Goal: Find specific page/section: Find specific page/section

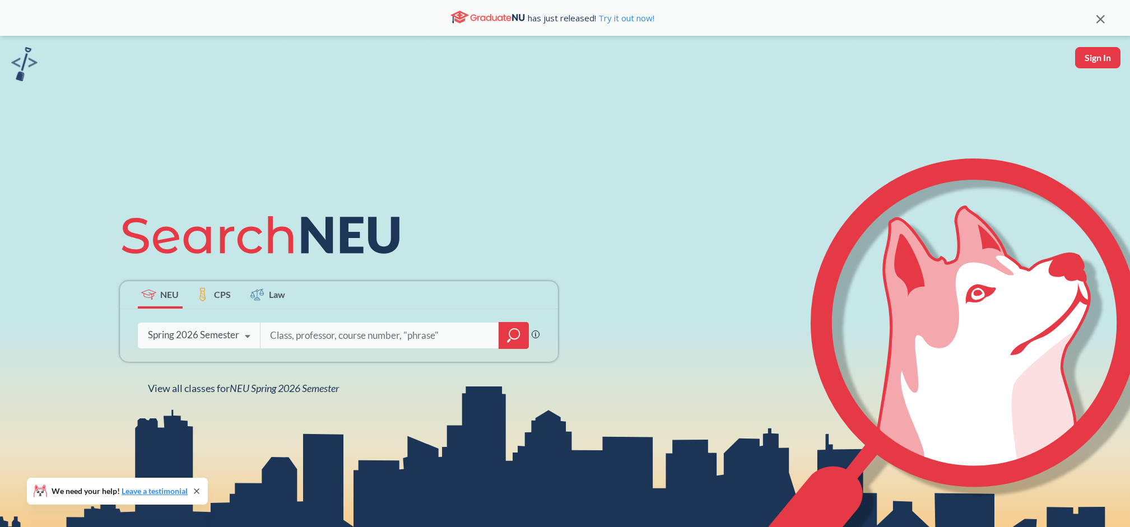
click at [225, 336] on div "Spring 2026 Semester" at bounding box center [193, 335] width 91 height 12
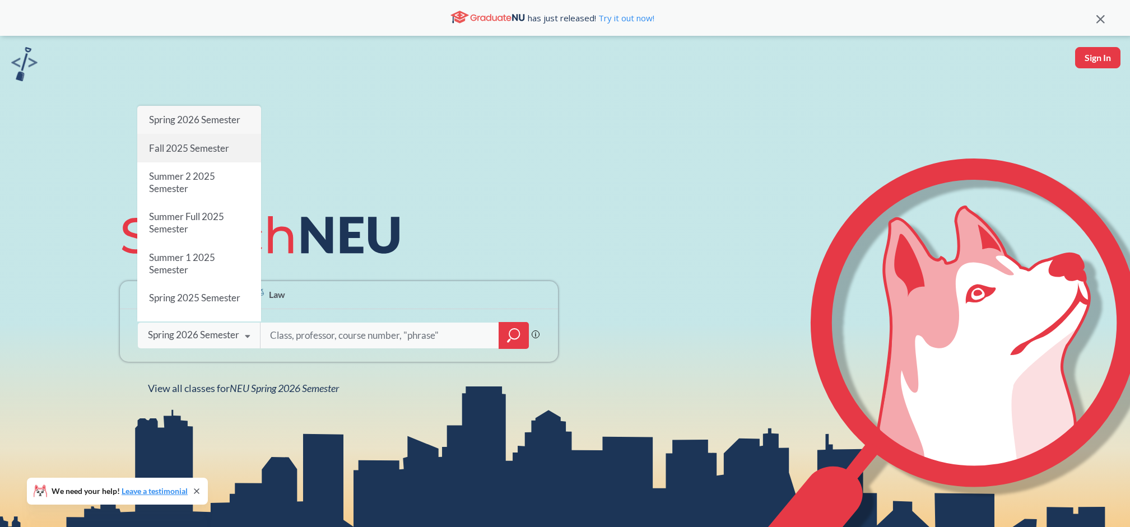
click at [212, 154] on div "Fall 2025 Semester" at bounding box center [199, 148] width 124 height 28
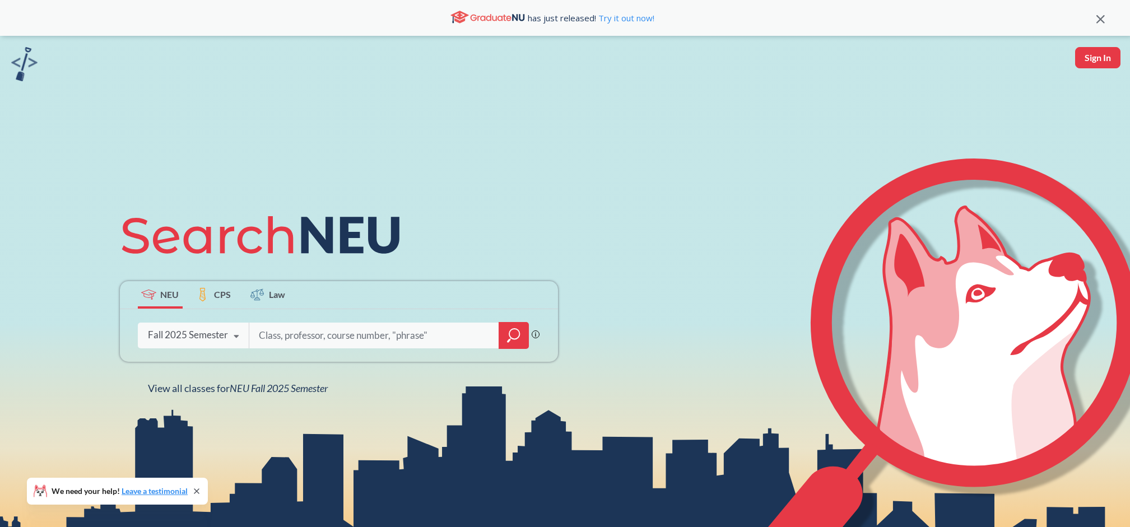
click at [327, 337] on input "search" at bounding box center [374, 336] width 233 height 24
type input "saksono"
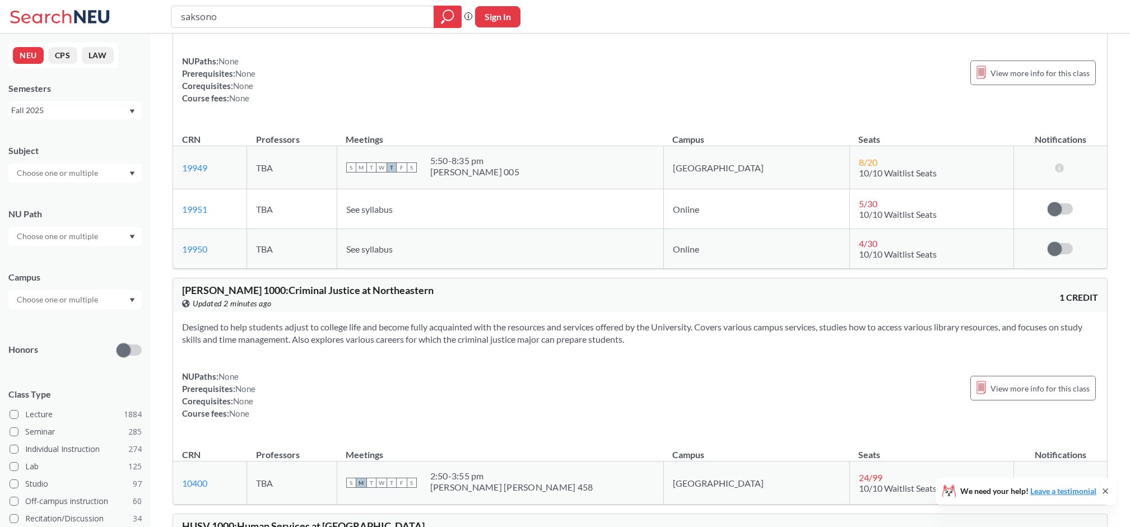
scroll to position [3699, 0]
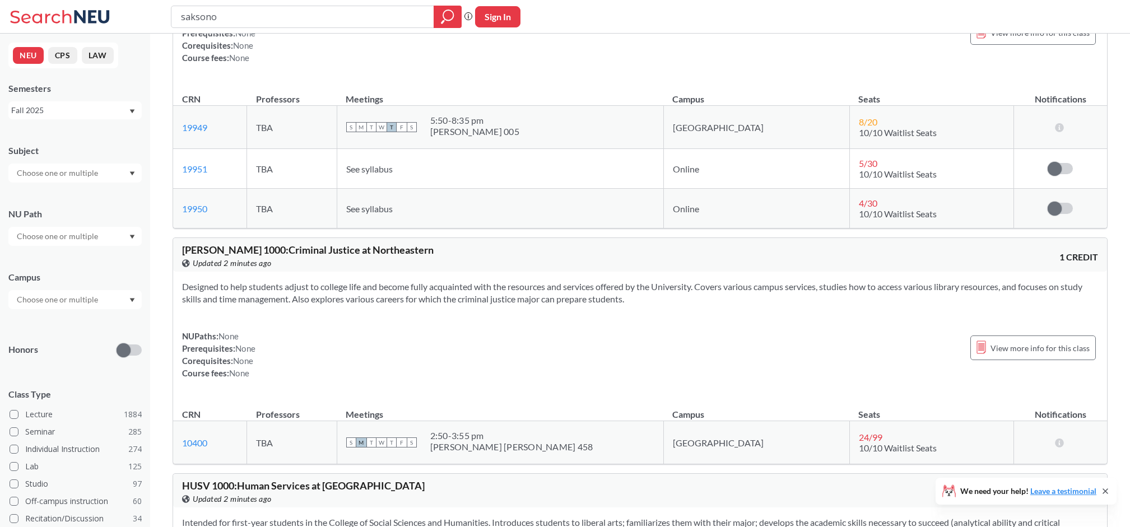
click at [104, 179] on div at bounding box center [74, 173] width 133 height 19
click at [94, 208] on p "Public Health" at bounding box center [78, 213] width 127 height 11
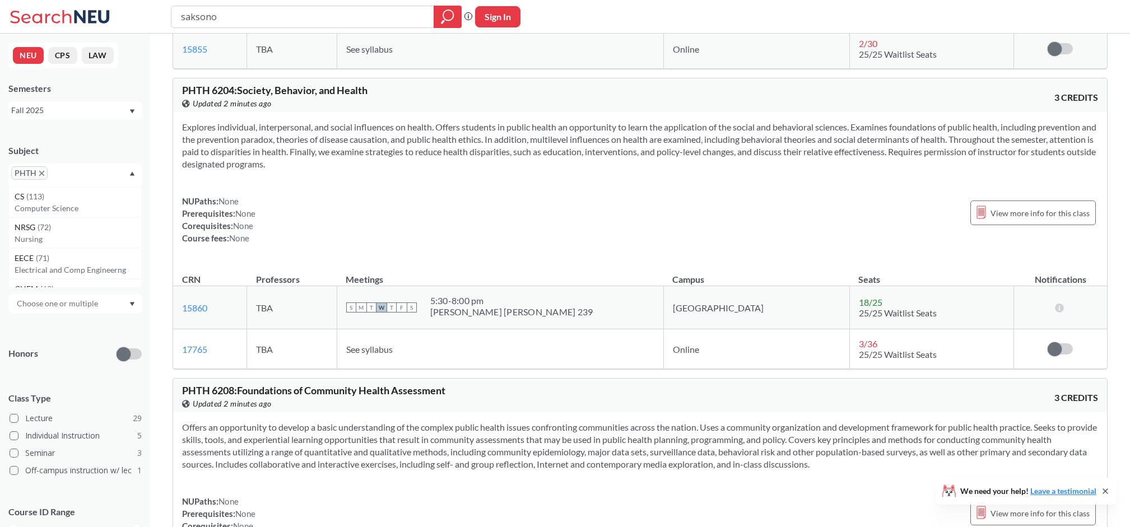
scroll to position [7880, 0]
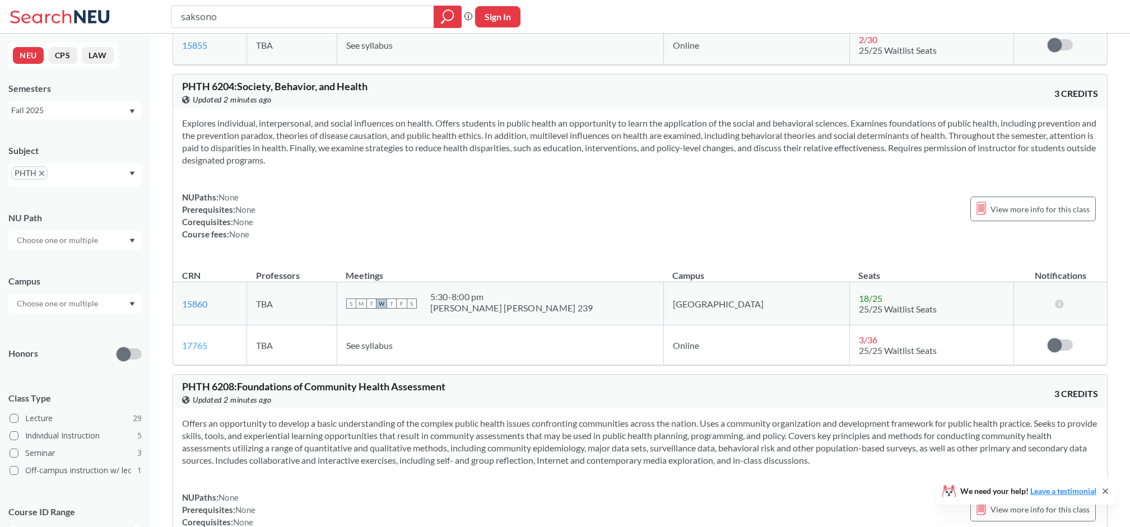
click at [202, 348] on link "17765" at bounding box center [194, 345] width 25 height 11
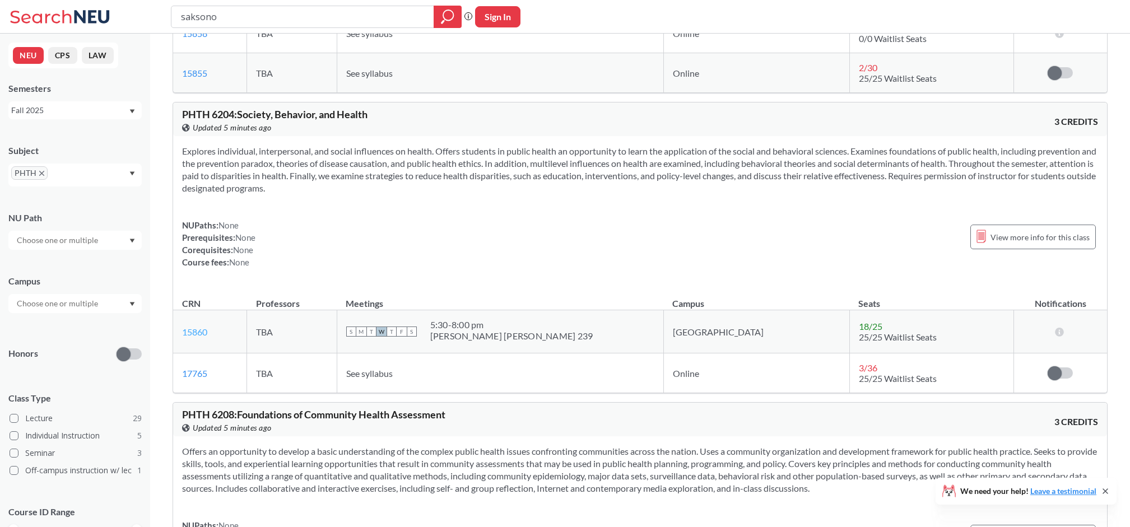
click at [187, 330] on link "15860" at bounding box center [194, 332] width 25 height 11
